Goal: Information Seeking & Learning: Learn about a topic

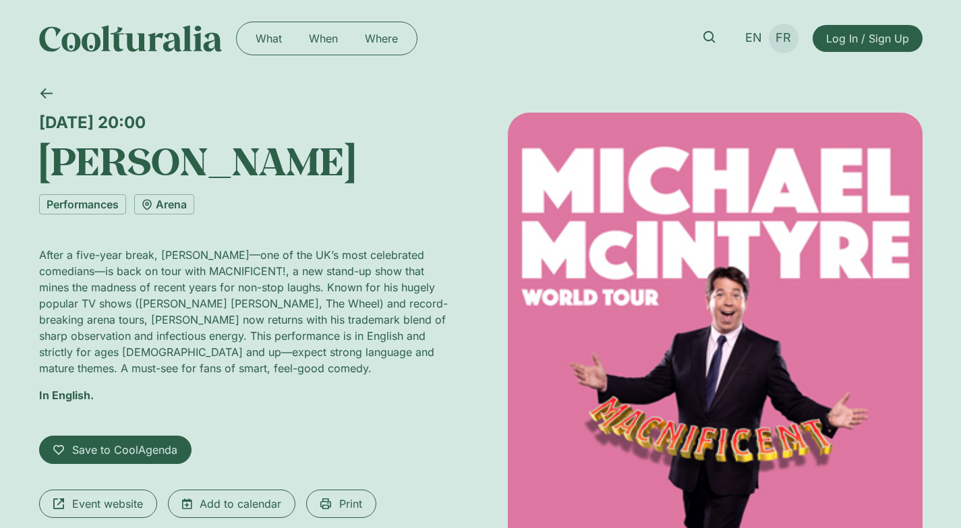
click at [780, 36] on span "FR" at bounding box center [784, 38] width 16 height 14
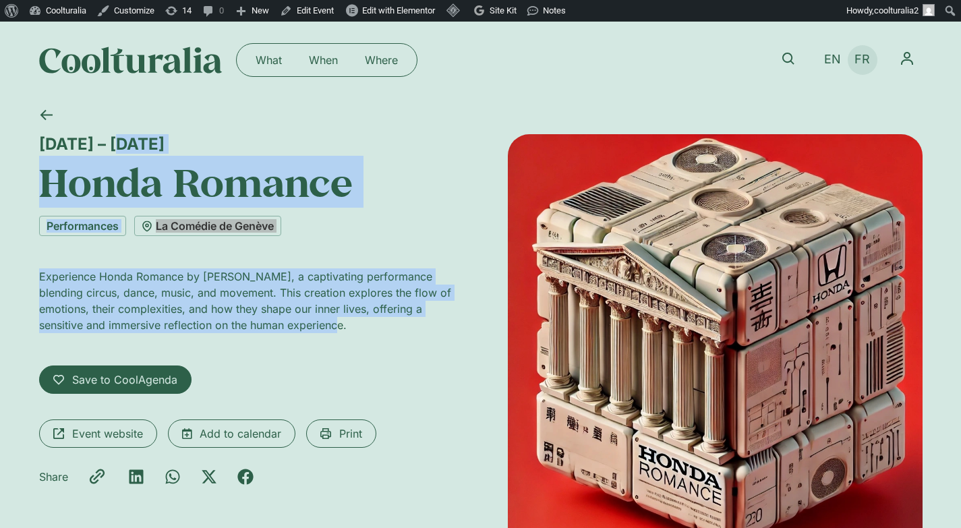
click at [859, 58] on span "FR" at bounding box center [862, 60] width 16 height 14
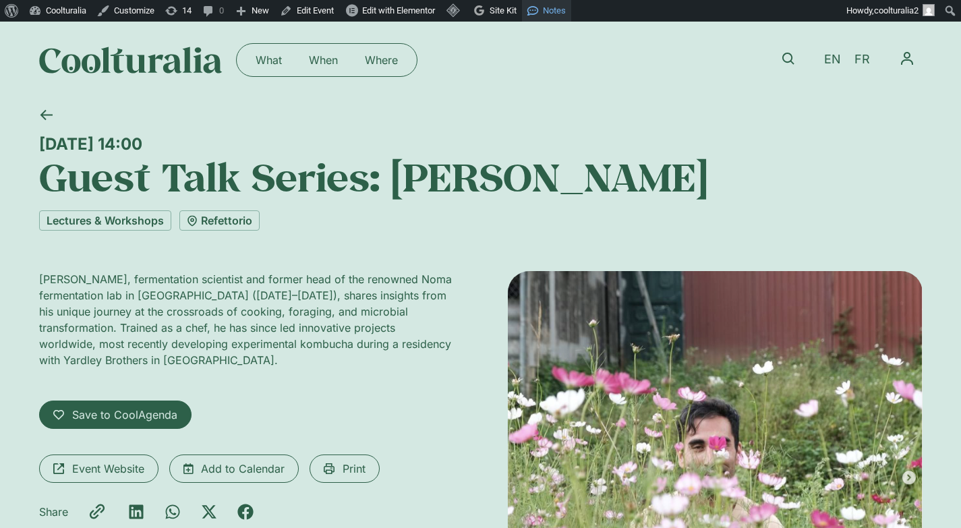
click at [867, 53] on span "FR" at bounding box center [862, 60] width 16 height 14
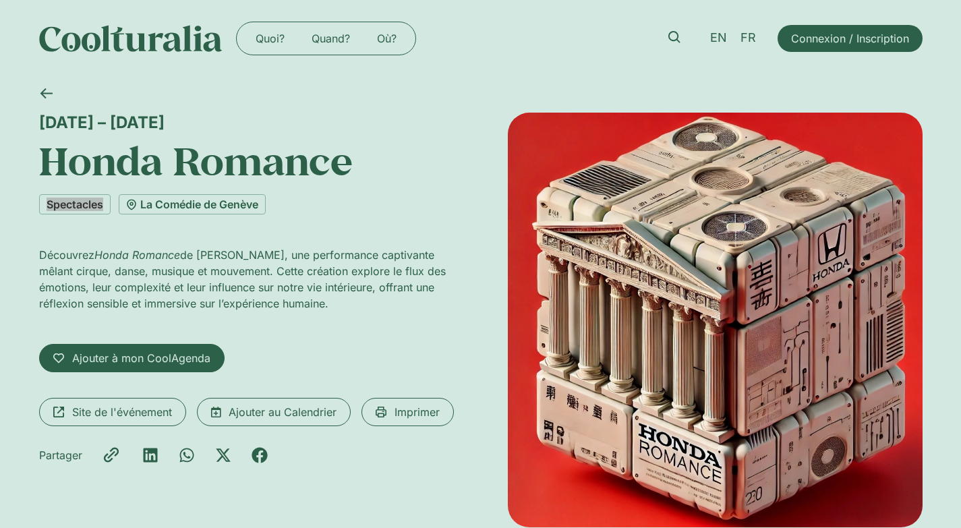
drag, startPoint x: 92, startPoint y: 204, endPoint x: 409, endPoint y: 7, distance: 373.7
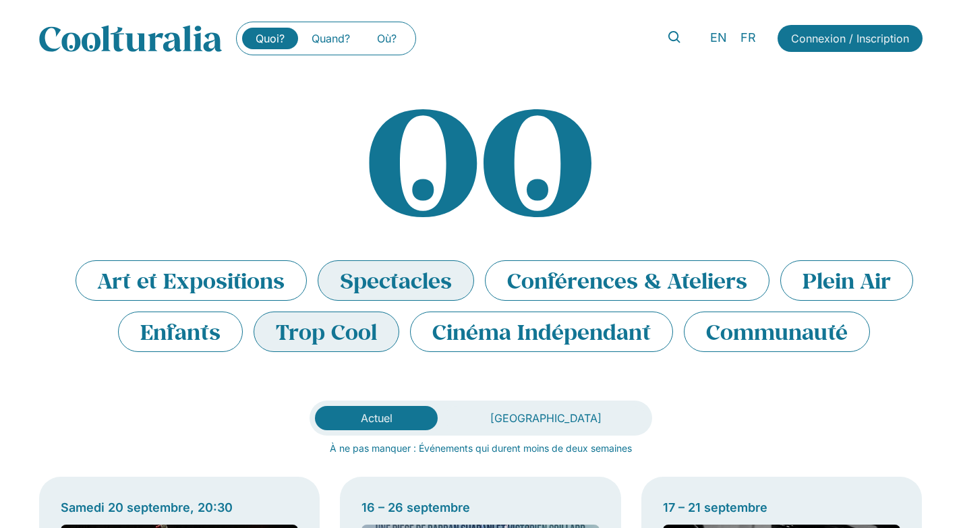
click at [363, 328] on li "Trop Cool" at bounding box center [327, 332] width 146 height 40
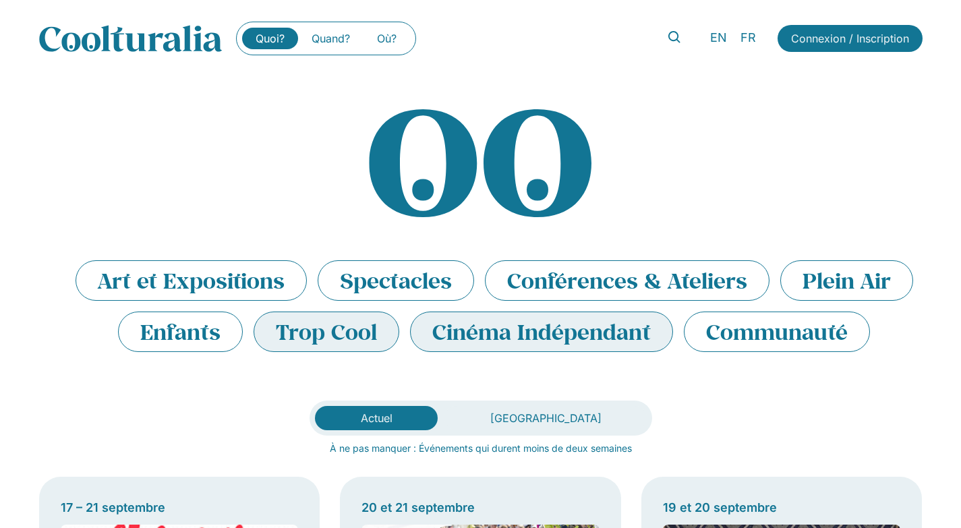
click at [597, 325] on li "Cinéma Indépendant" at bounding box center [541, 332] width 263 height 40
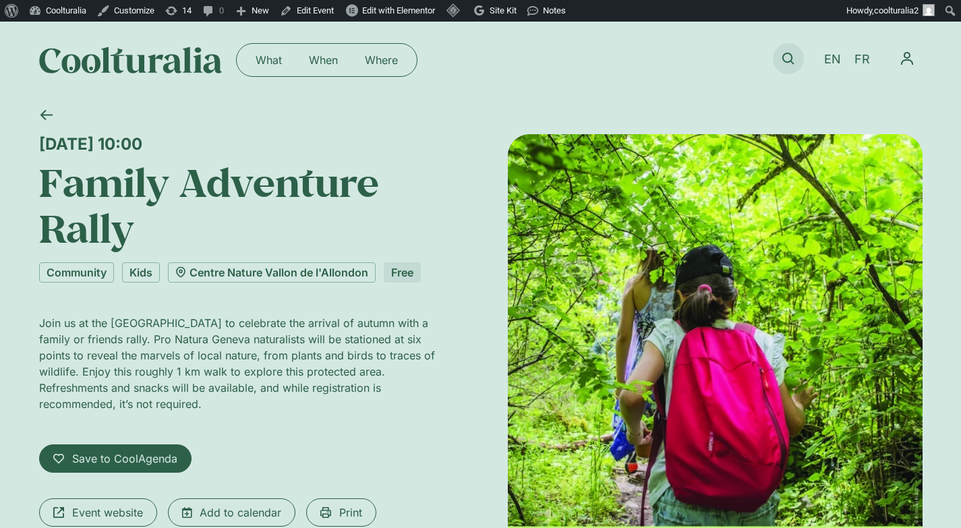
click at [786, 55] on icon at bounding box center [788, 59] width 12 height 12
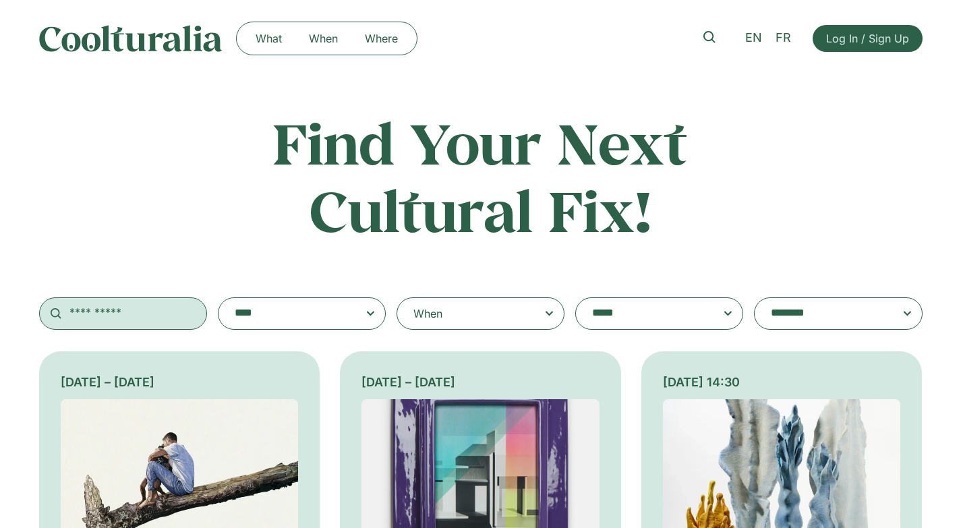
click at [171, 314] on input "text" at bounding box center [123, 313] width 168 height 32
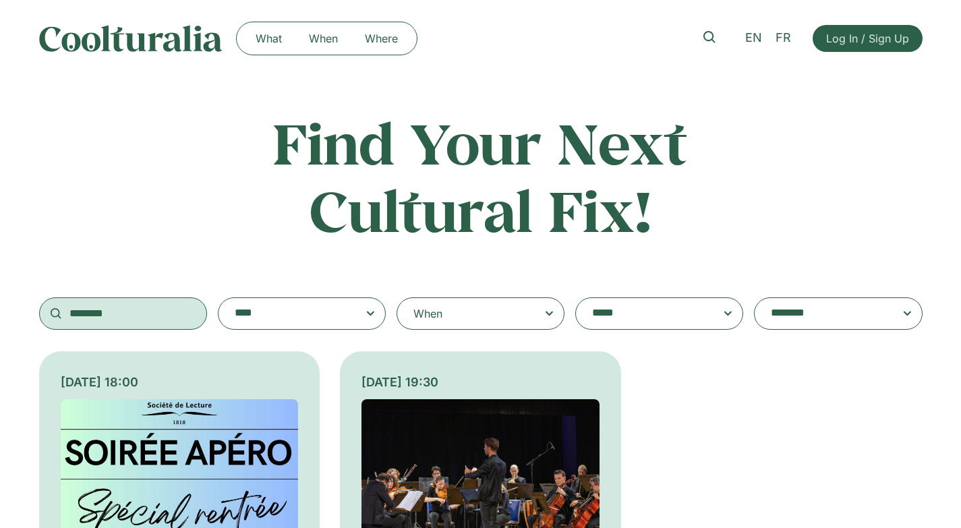
scroll to position [50, 0]
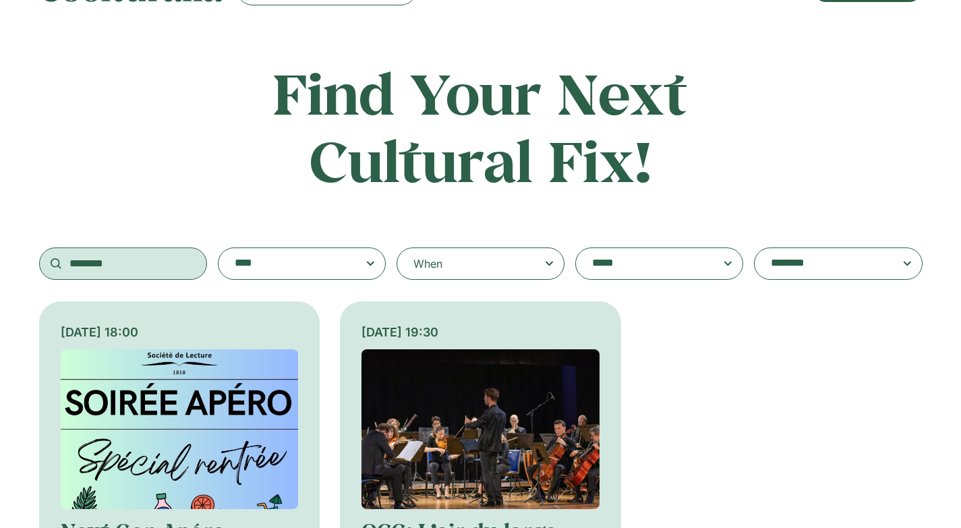
type input "********"
click at [206, 426] on img at bounding box center [180, 429] width 238 height 160
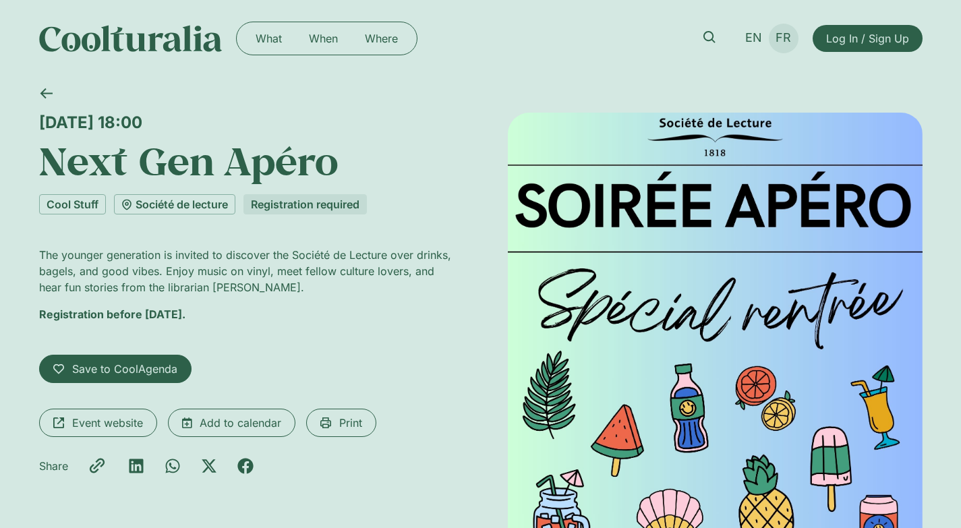
click at [780, 35] on span "FR" at bounding box center [784, 38] width 16 height 14
